Goal: Contribute content

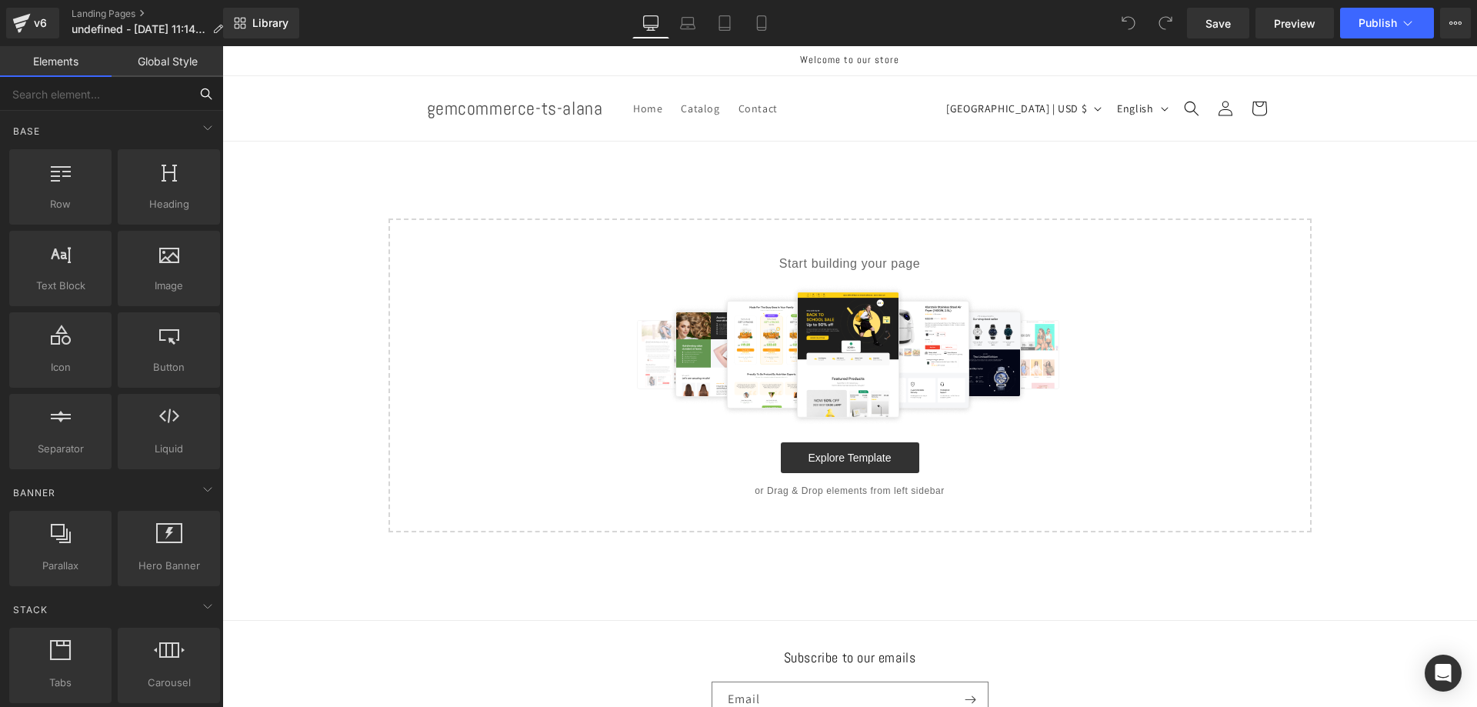
click at [82, 98] on input "text" at bounding box center [94, 94] width 189 height 34
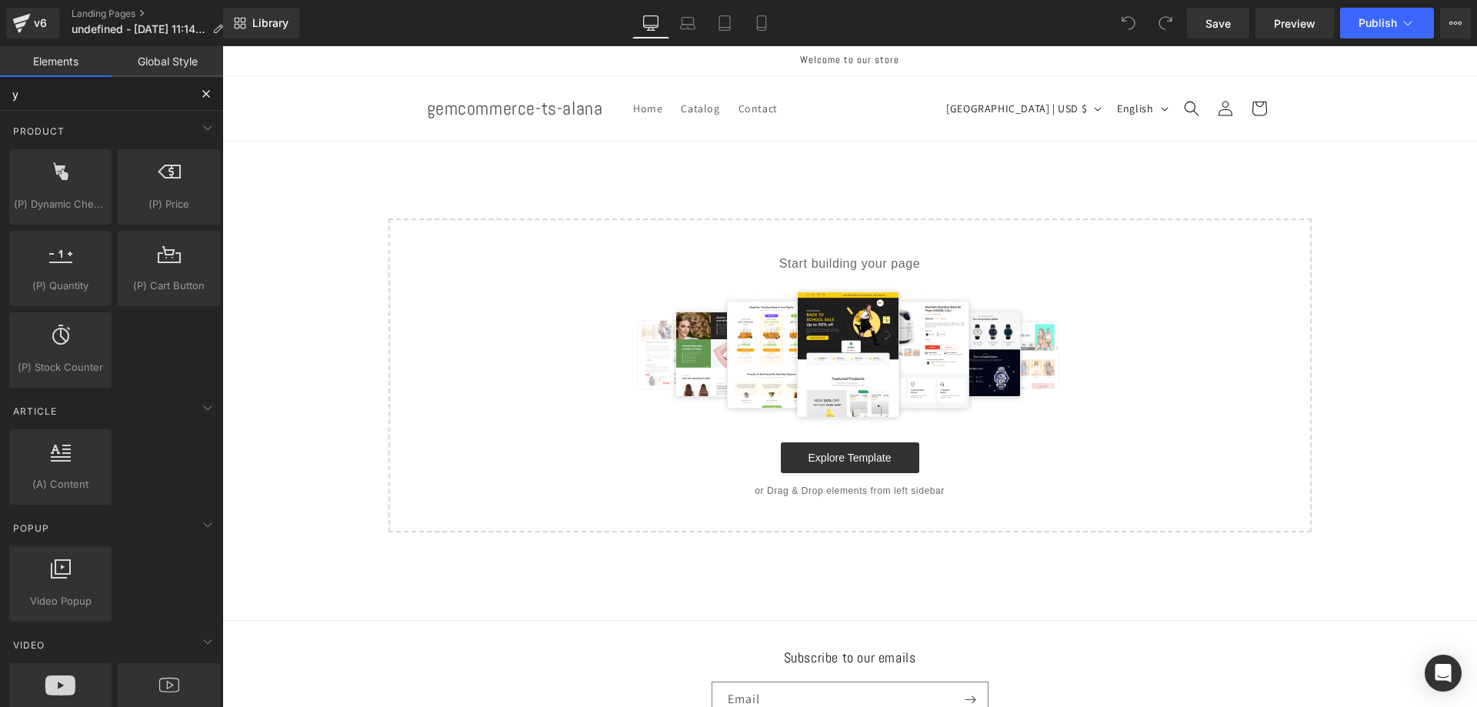
type input "yo"
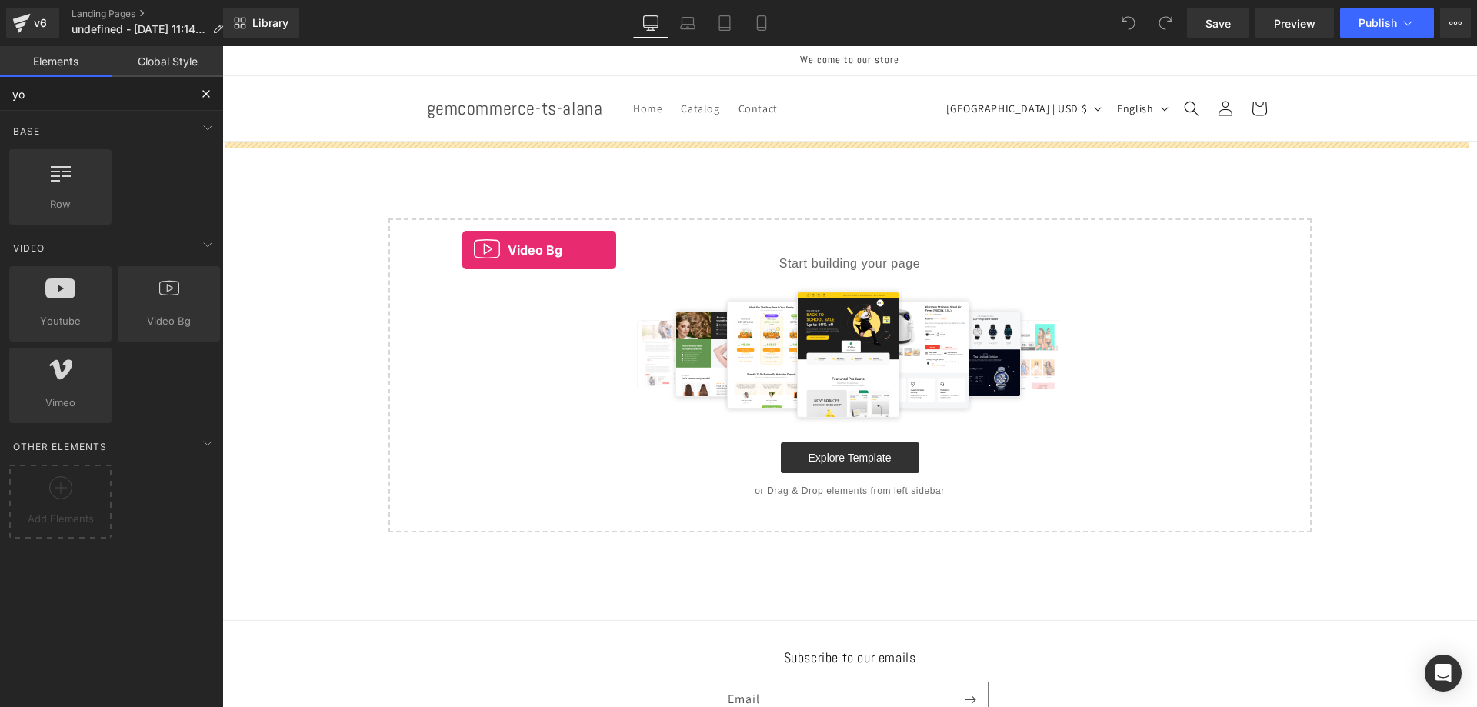
drag, startPoint x: 402, startPoint y: 365, endPoint x: 589, endPoint y: 228, distance: 231.7
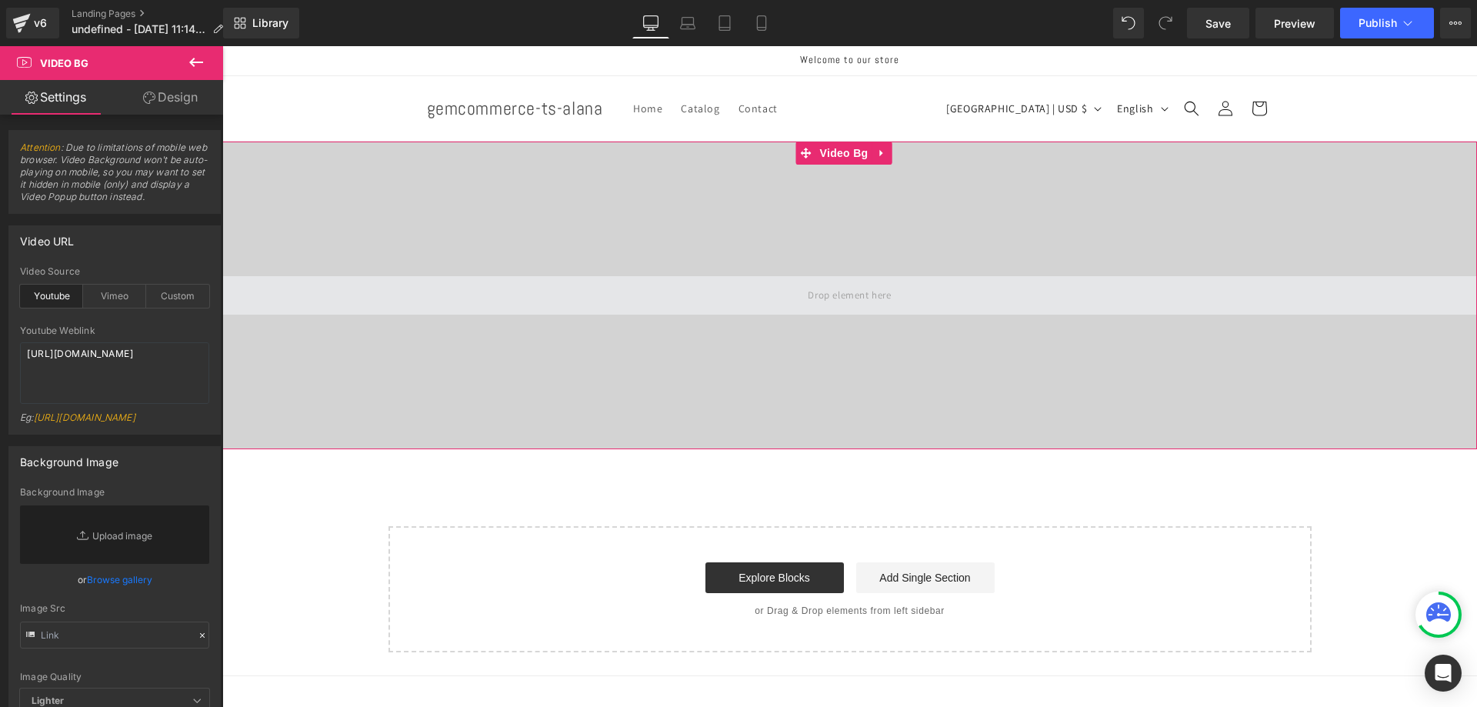
click at [519, 295] on span at bounding box center [849, 295] width 1255 height 38
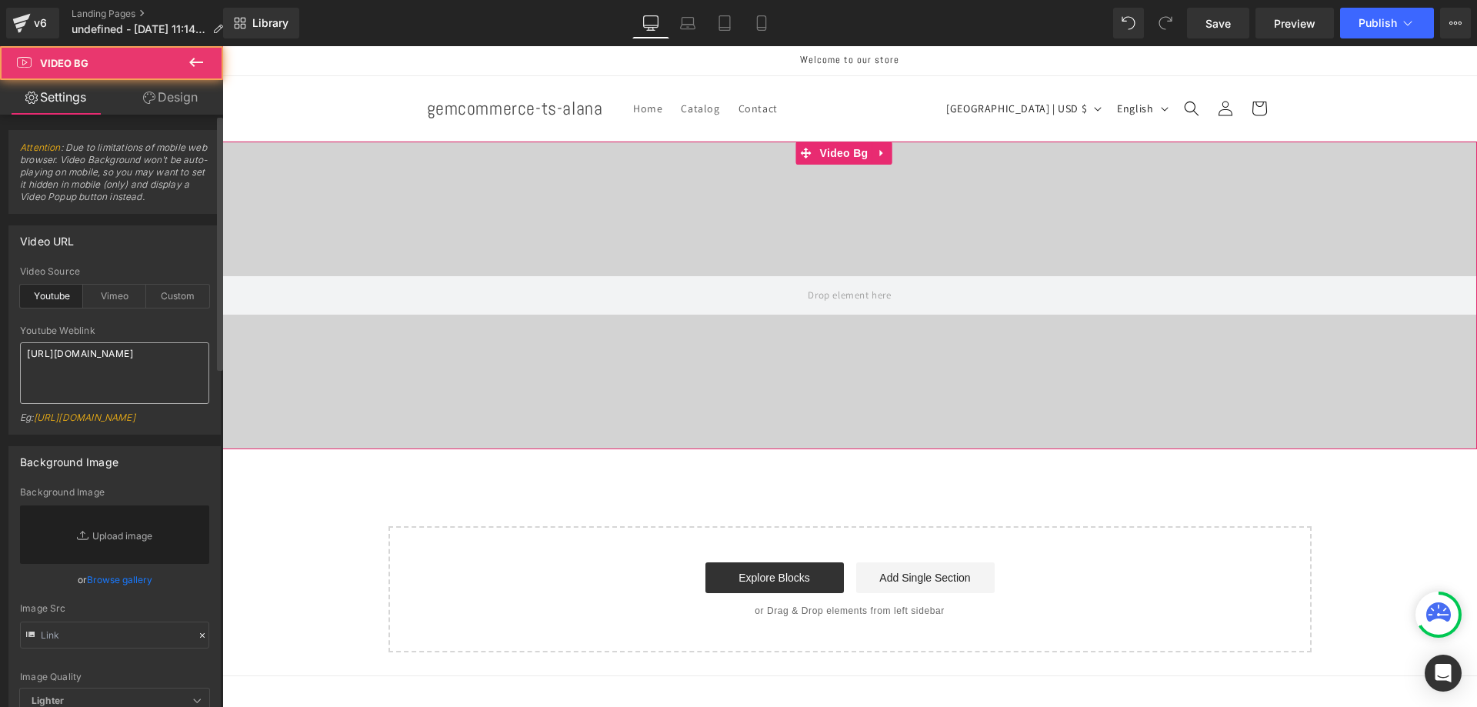
click at [120, 382] on textarea "[URL][DOMAIN_NAME]" at bounding box center [114, 373] width 189 height 62
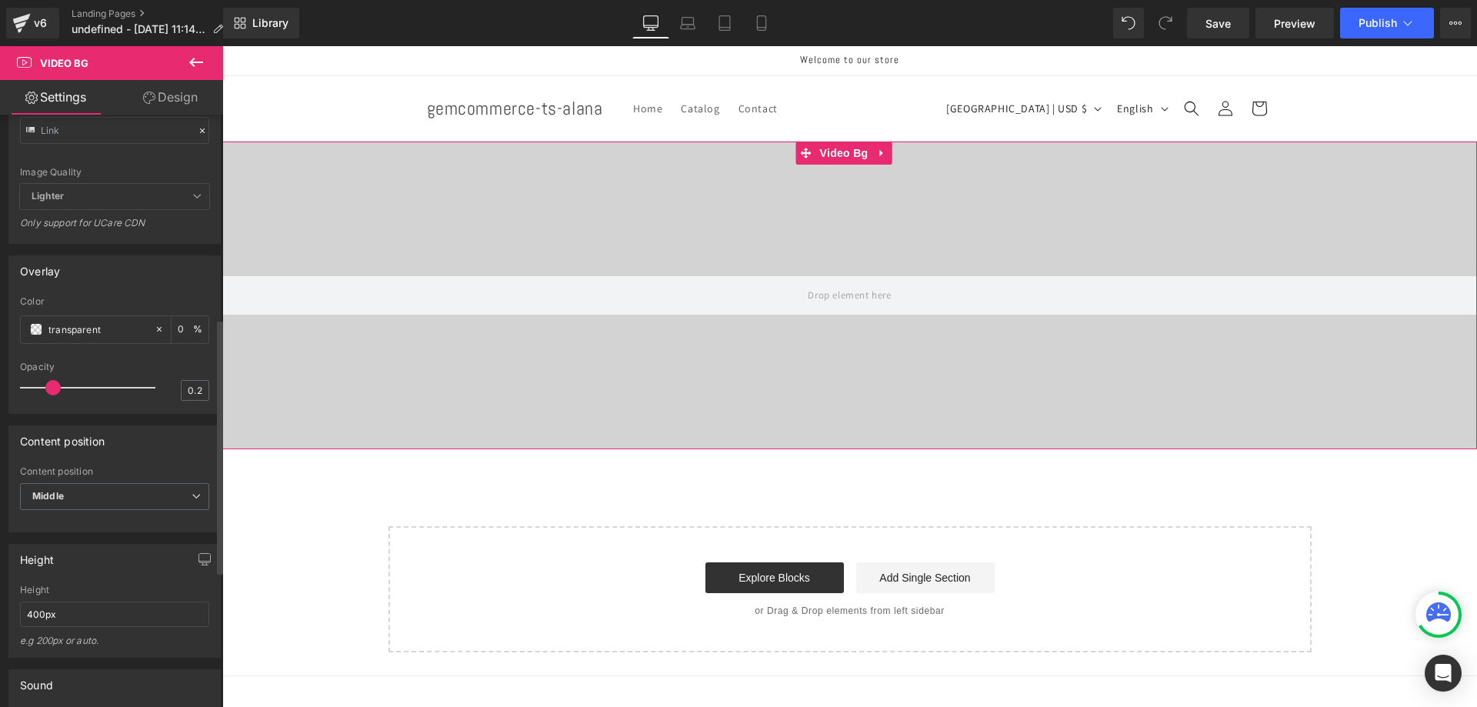
scroll to position [538, 0]
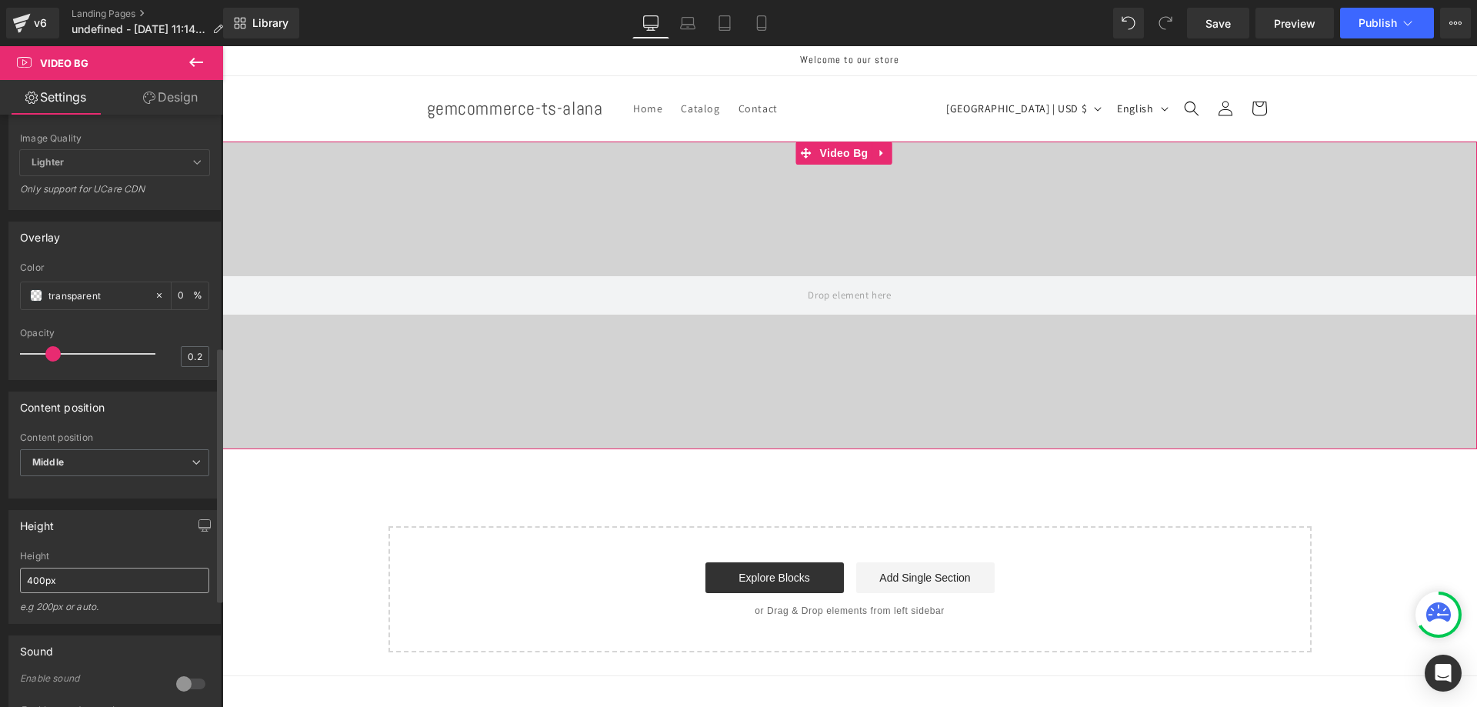
type textarea "[URL][DOMAIN_NAME]"
click at [108, 589] on input "400px" at bounding box center [114, 580] width 189 height 25
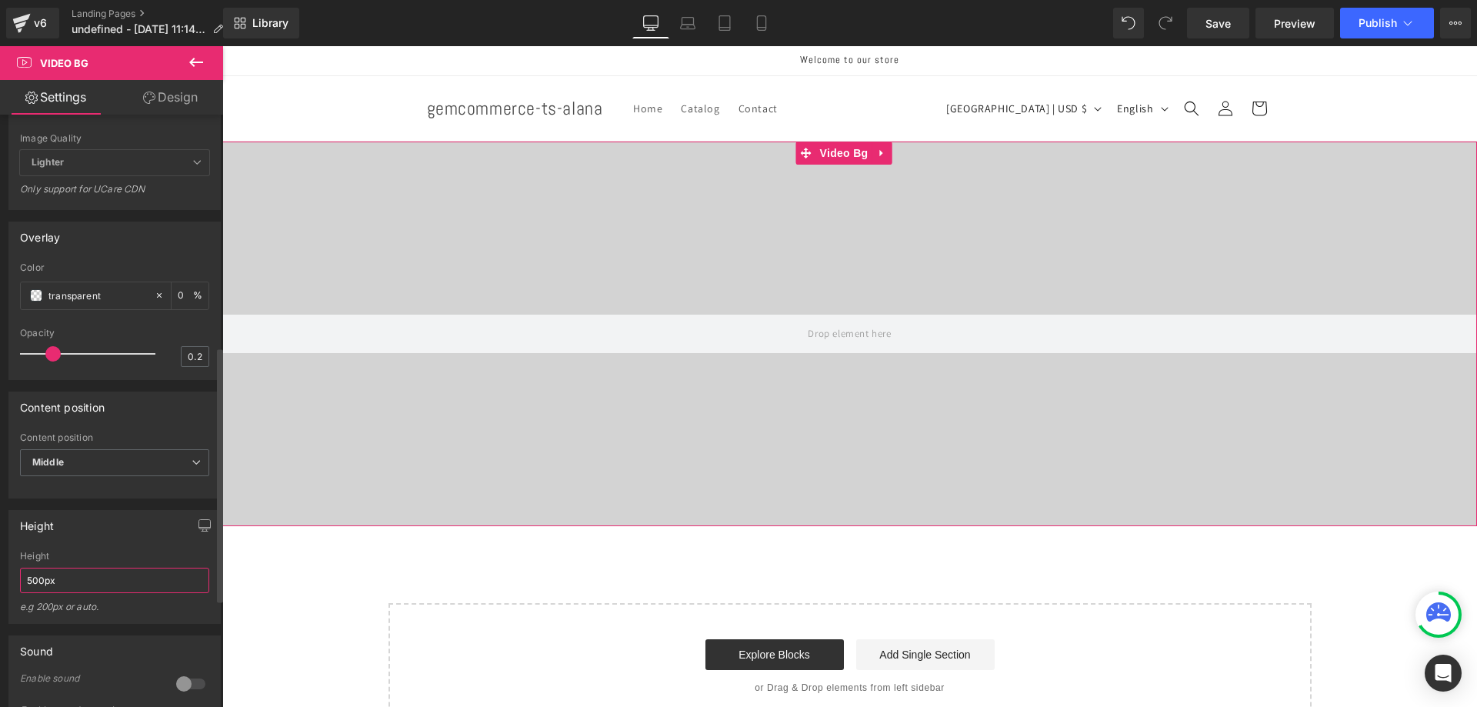
click at [26, 593] on input "500px" at bounding box center [114, 580] width 189 height 25
click at [37, 589] on input "500px" at bounding box center [114, 580] width 189 height 25
drag, startPoint x: 37, startPoint y: 589, endPoint x: 0, endPoint y: 585, distance: 37.2
click at [0, 585] on div "Height 500px Height 500px e.g 200px or auto. 400px Height 400px e.g 200px or au…" at bounding box center [115, 560] width 230 height 125
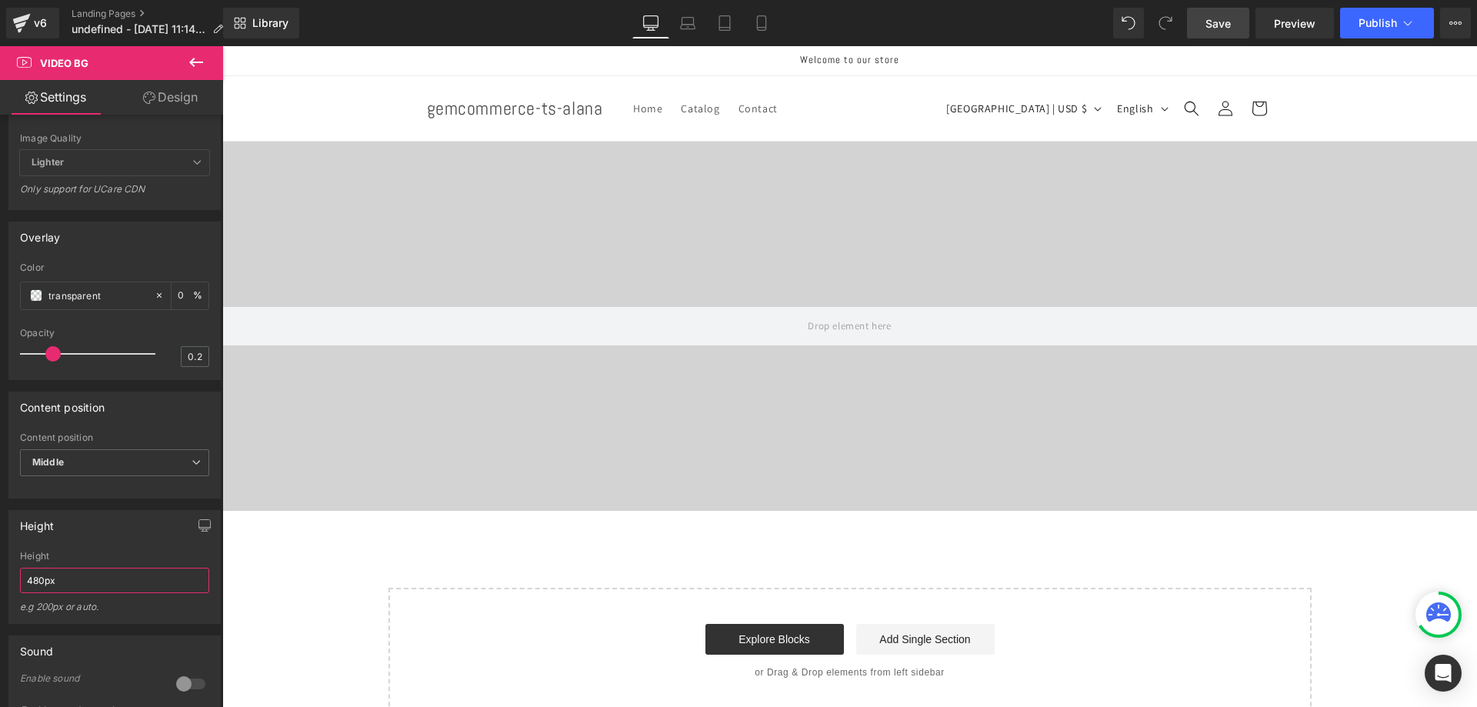
type input "480px"
click at [1202, 30] on link "Save" at bounding box center [1218, 23] width 62 height 31
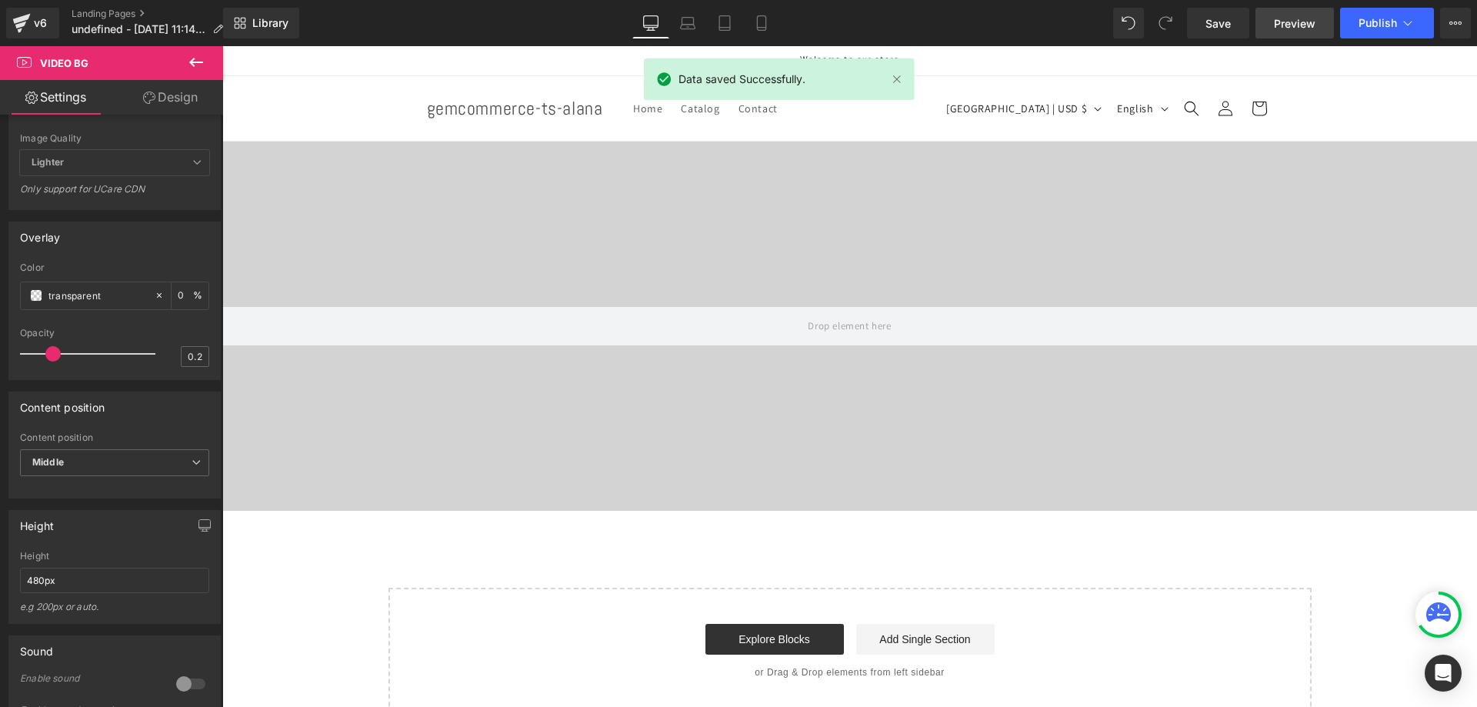
click at [1305, 18] on span "Preview" at bounding box center [1295, 23] width 42 height 16
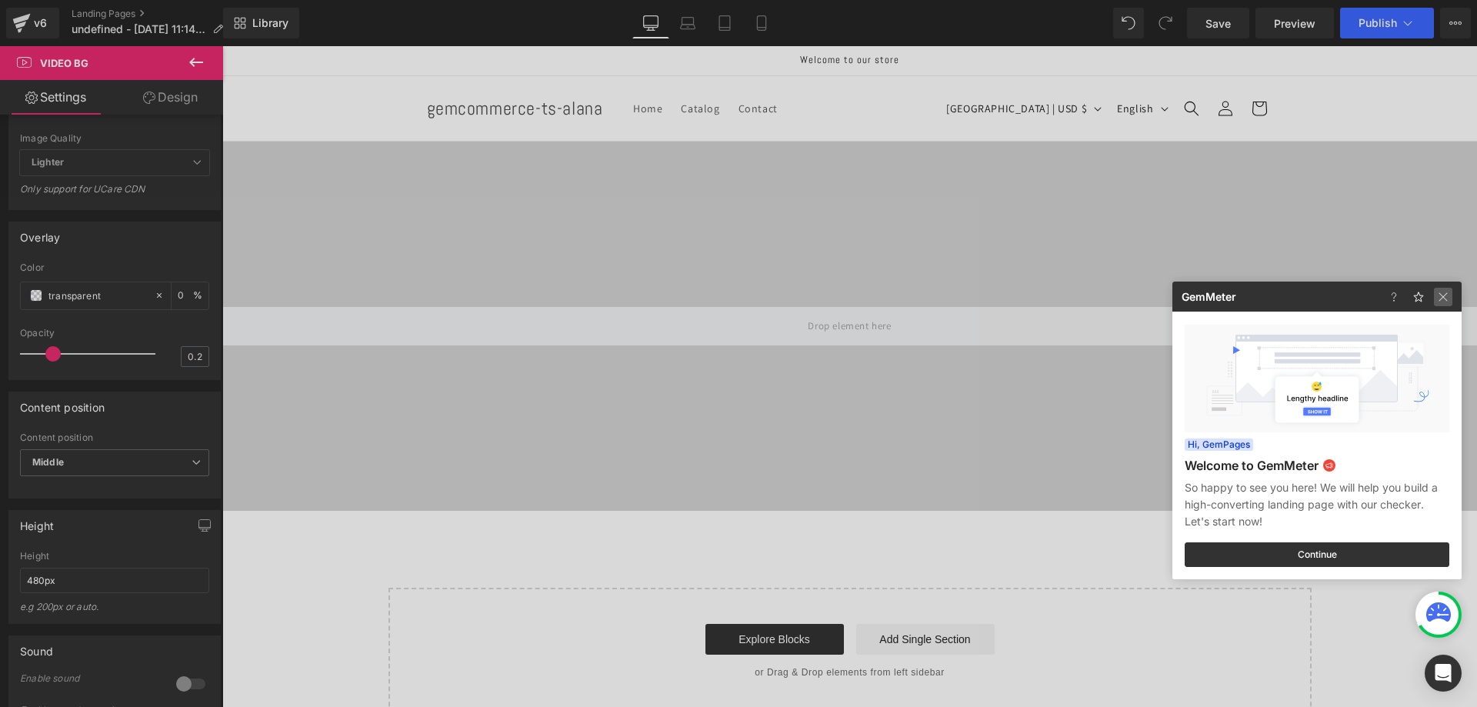
click at [1435, 298] on img at bounding box center [1443, 297] width 18 height 18
